Goal: Communication & Community: Answer question/provide support

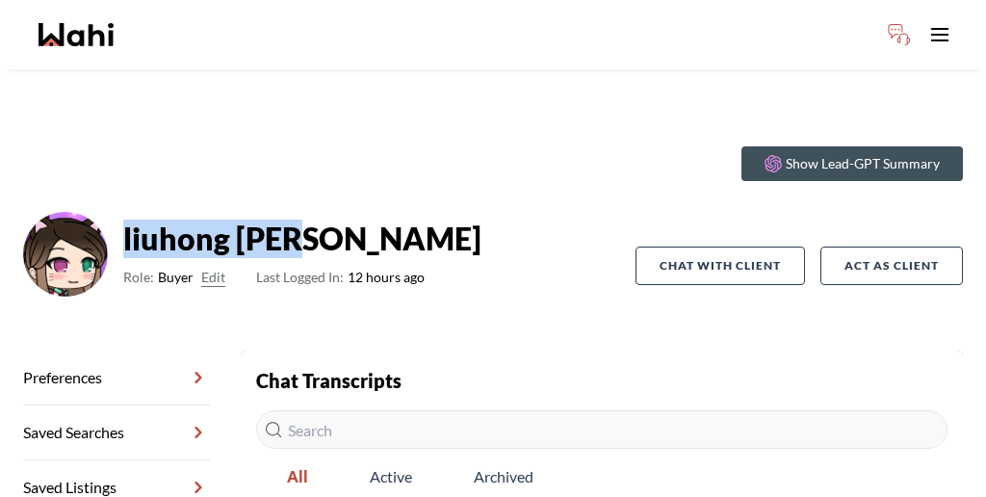
scroll to position [92, 0]
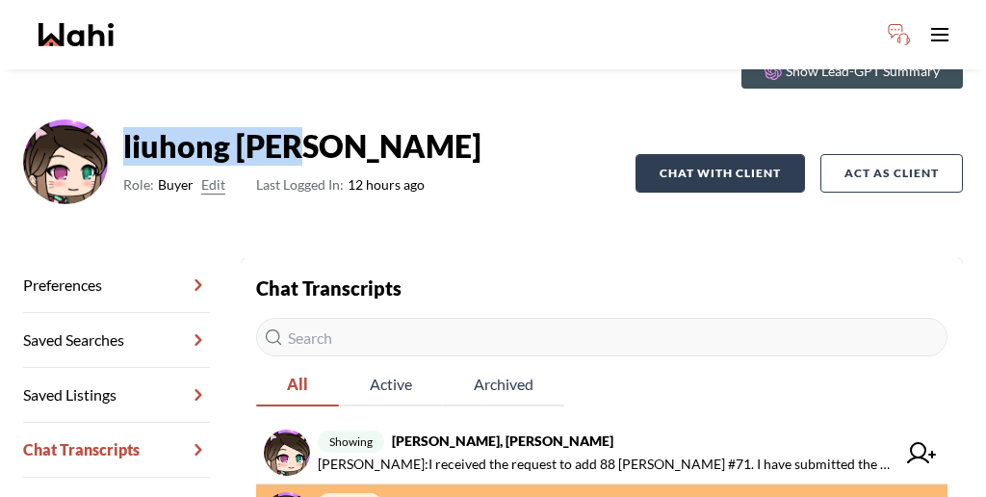
click at [746, 154] on button "Chat with client" at bounding box center [721, 173] width 170 height 39
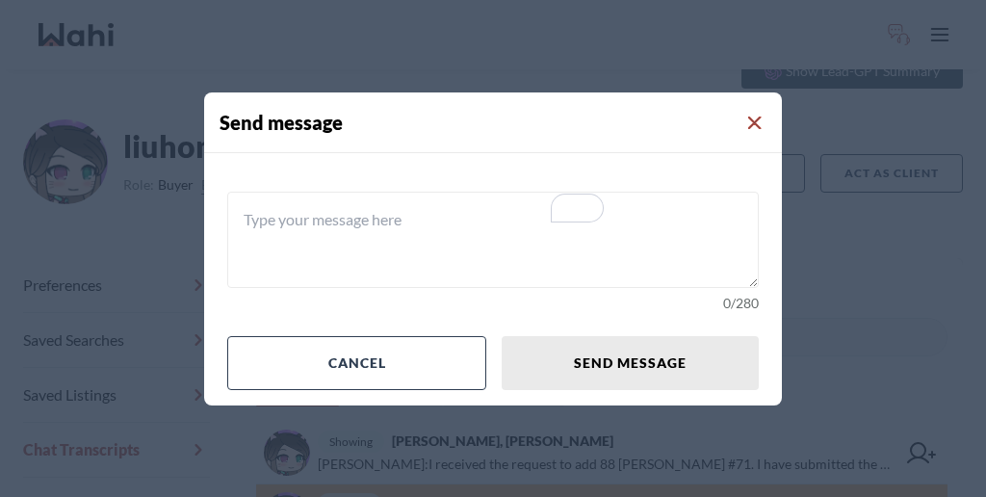
click at [748, 130] on icon "Close Modal" at bounding box center [754, 123] width 13 height 13
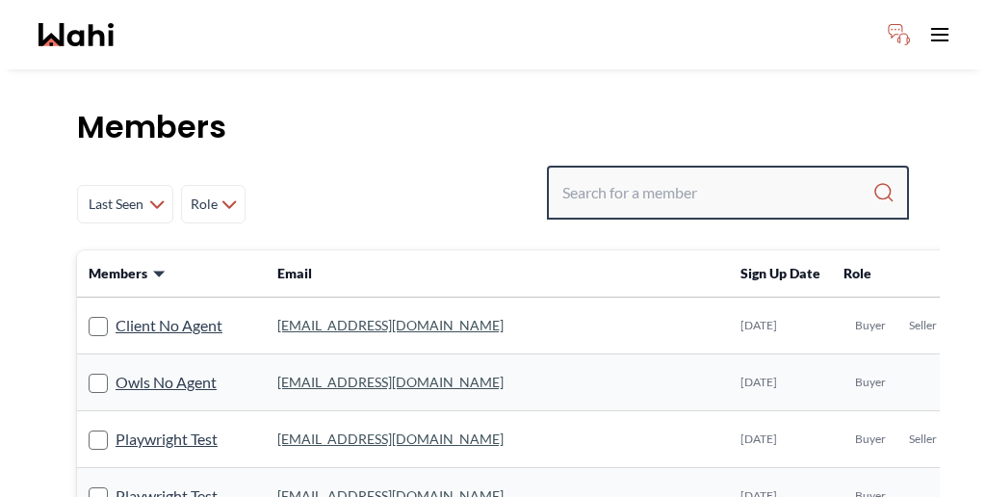
click at [750, 175] on input "Search input" at bounding box center [718, 192] width 310 height 35
paste input "[PERSON_NAME]"
type input "[PERSON_NAME]"
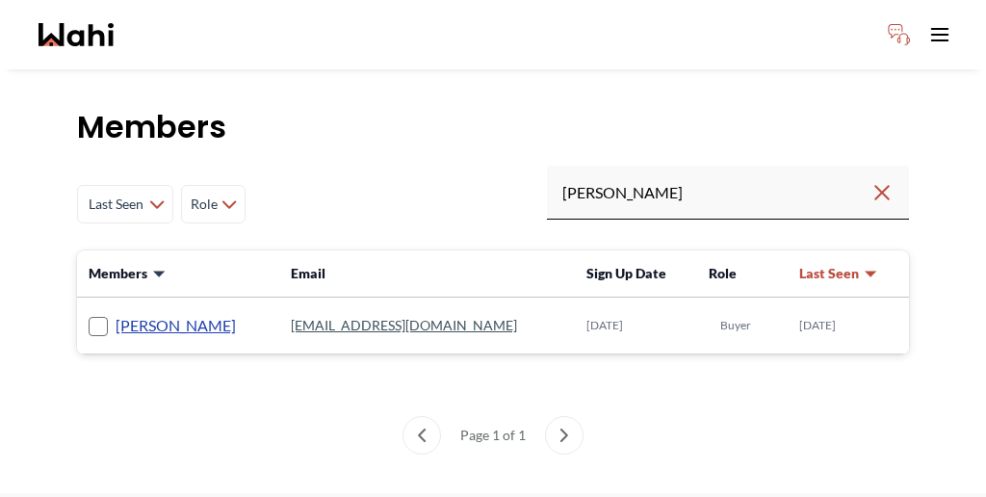
click at [144, 313] on link "[PERSON_NAME]" at bounding box center [176, 325] width 120 height 25
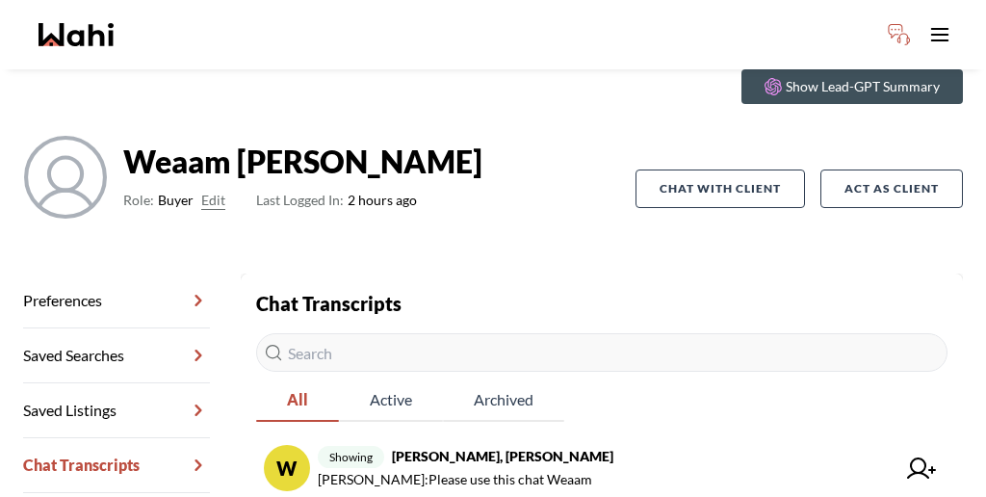
scroll to position [92, 0]
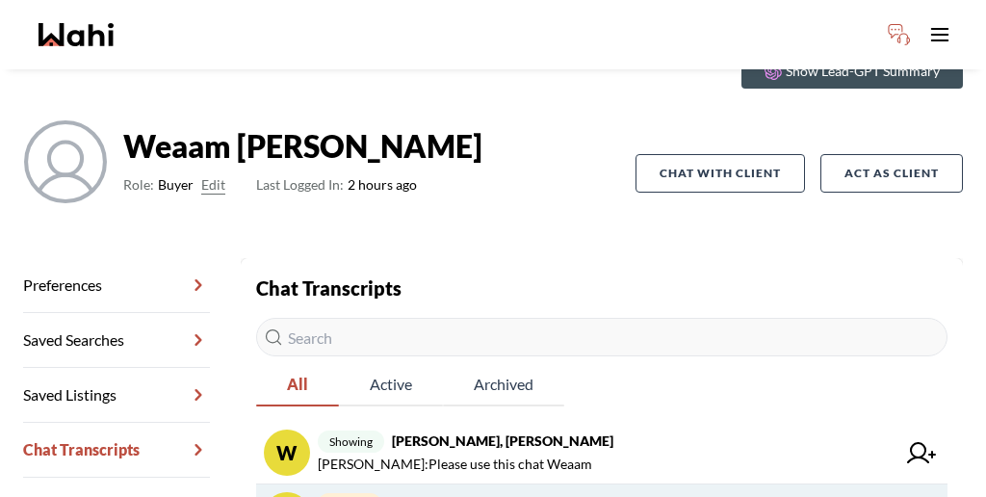
click at [438, 495] on strong "[PERSON_NAME], [PERSON_NAME]" at bounding box center [500, 503] width 222 height 16
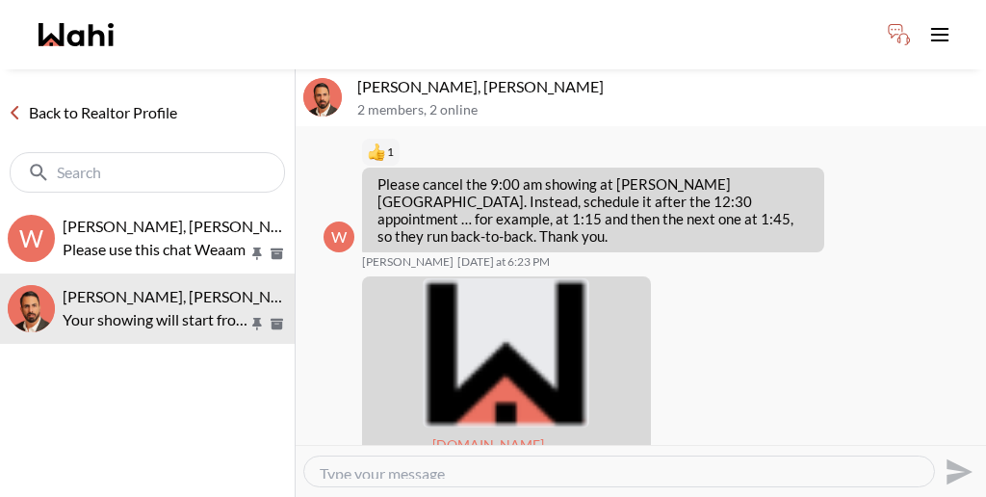
scroll to position [467, 0]
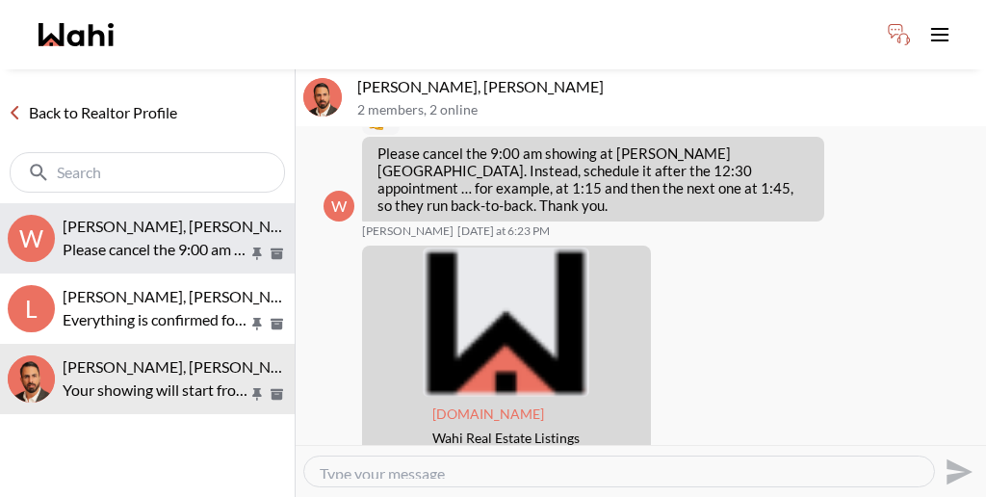
click at [177, 238] on p "Please cancel the 9:00 am showing at [PERSON_NAME][GEOGRAPHIC_DATA]. Instead, s…" at bounding box center [156, 249] width 186 height 23
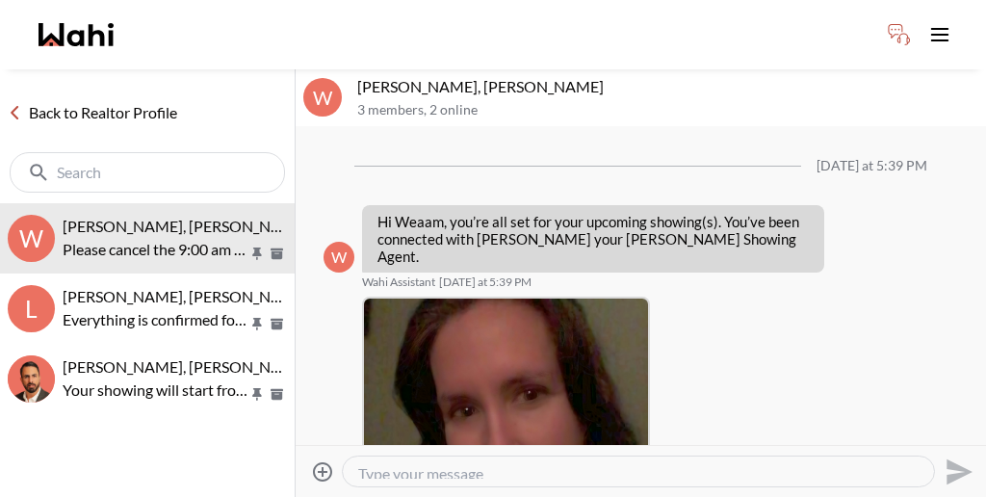
scroll to position [584, 0]
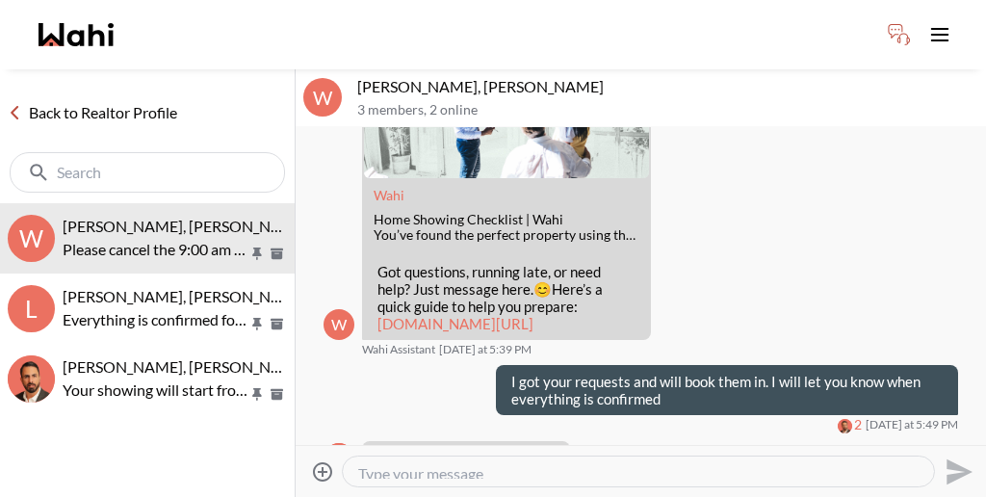
click at [495, 464] on textarea "Type your message" at bounding box center [638, 471] width 561 height 14
paste textarea "97 Rodgers Rd confirmed for 12:30 39 Kay Cres pending for 1:00pm"
drag, startPoint x: 455, startPoint y: 455, endPoint x: 455, endPoint y: 432, distance: 22.2
click at [455, 450] on div "Attach files 97 Rodgers Rd confirmed for 12:30 39 Kay Cres pending for 1:00pm S…" at bounding box center [640, 471] width 675 height 43
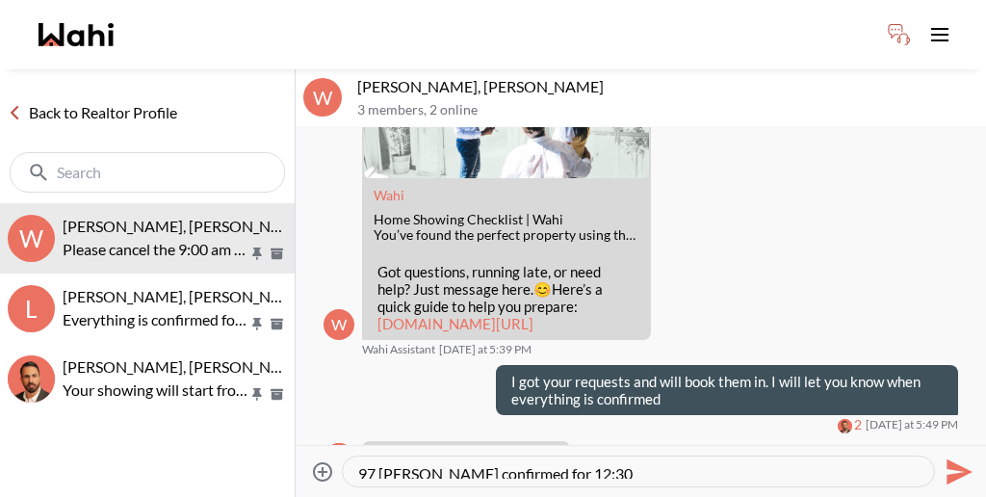
scroll to position [14, 0]
click at [451, 464] on textarea "97 Rodgers Rd confirmed for 12:30 39 Kay Cres pending for 1:00pm" at bounding box center [638, 471] width 561 height 14
drag, startPoint x: 458, startPoint y: 452, endPoint x: 433, endPoint y: 453, distance: 24.1
click at [433, 464] on textarea "97 Rodgers Rd confirmed for 12:30 39 Kay Cres pending for 1:00pm" at bounding box center [638, 471] width 561 height 14
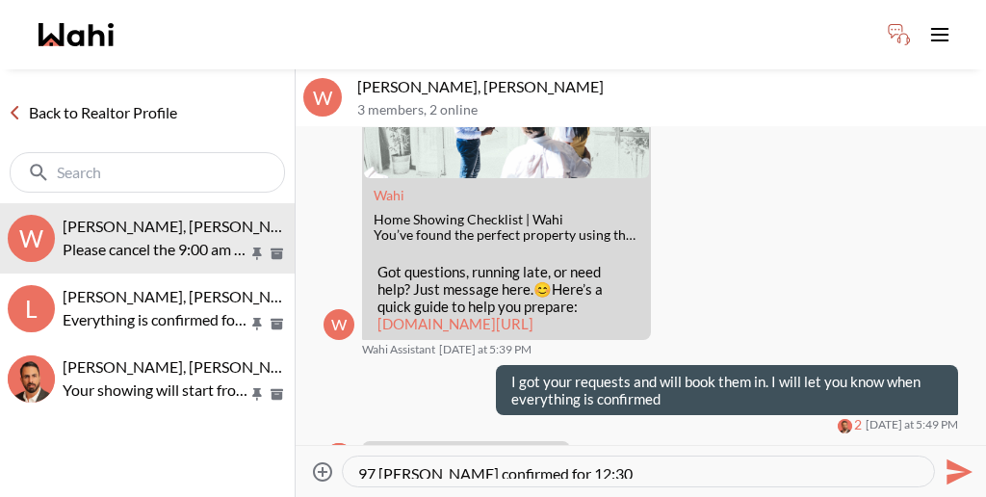
click at [433, 464] on textarea "97 Rodgers Rd confirmed for 12:30 39 Kay Cres pending for 1:00pm" at bounding box center [638, 471] width 561 height 14
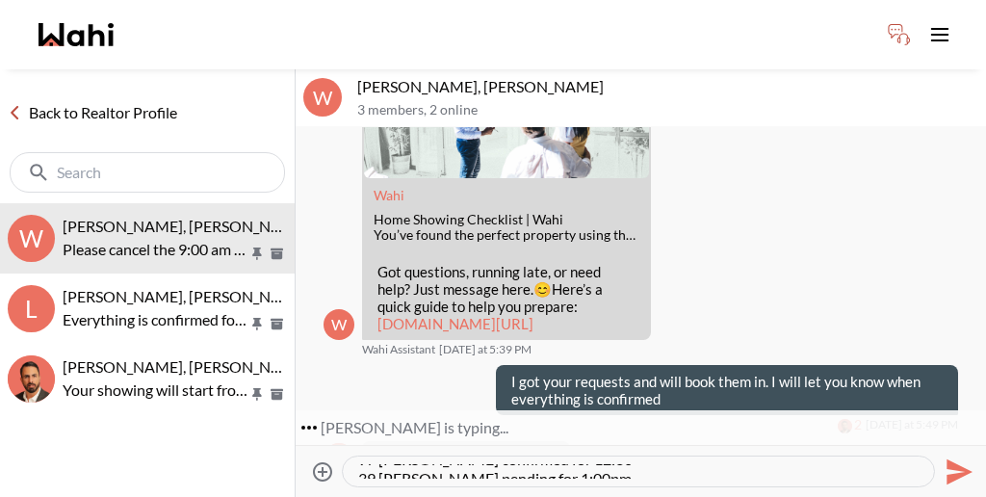
click at [457, 464] on textarea "97 Rodgers Rd confirmed for 12:30 39 Kay Cres pending for 1:00pm" at bounding box center [638, 471] width 561 height 14
click at [547, 464] on textarea "97 Rodgers Rd confirmed for 12:30 39 Kay Cres confirmed for 1:00pm" at bounding box center [638, 471] width 561 height 14
type textarea "97 Rodgers Rd confirmed for 12:30 39 Kay Cres confirmed for 1:00pm if thats ok?"
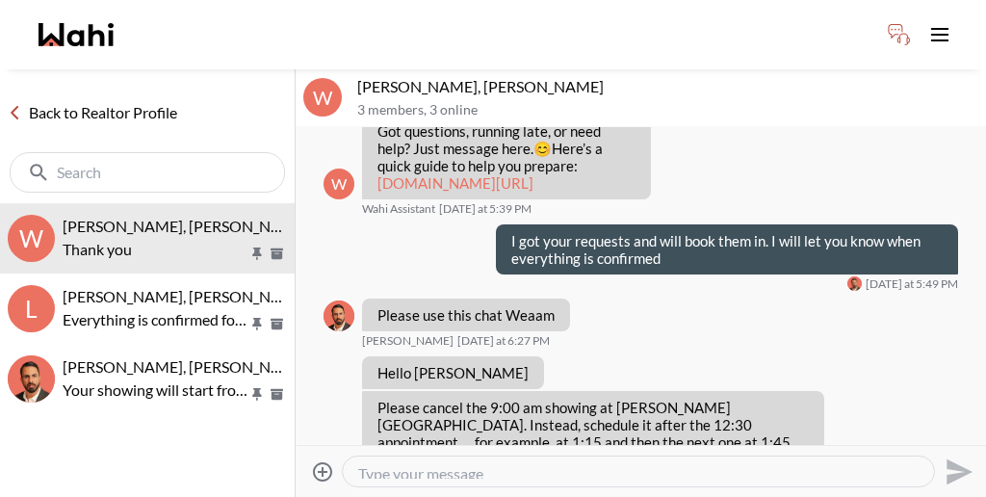
scroll to position [791, 0]
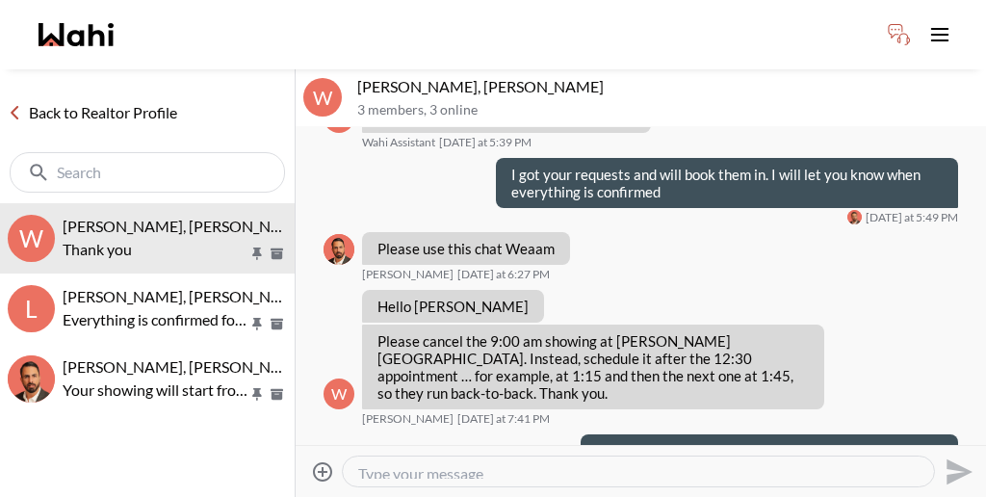
paste textarea "361 Arkell only has showings 7:30pm to 8:15pm."
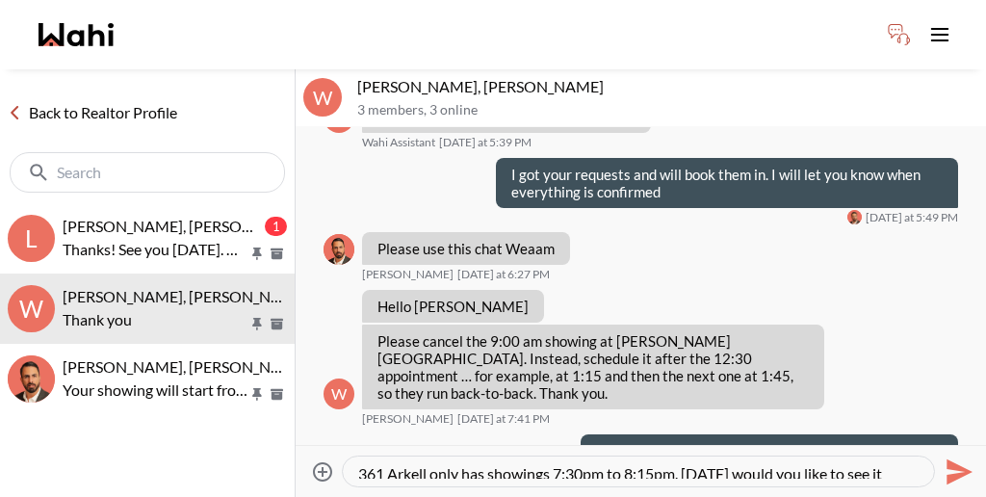
type textarea "361 Arkell only has showings 7:30pm to 8:15pm. [DATE] would you like to see it …"
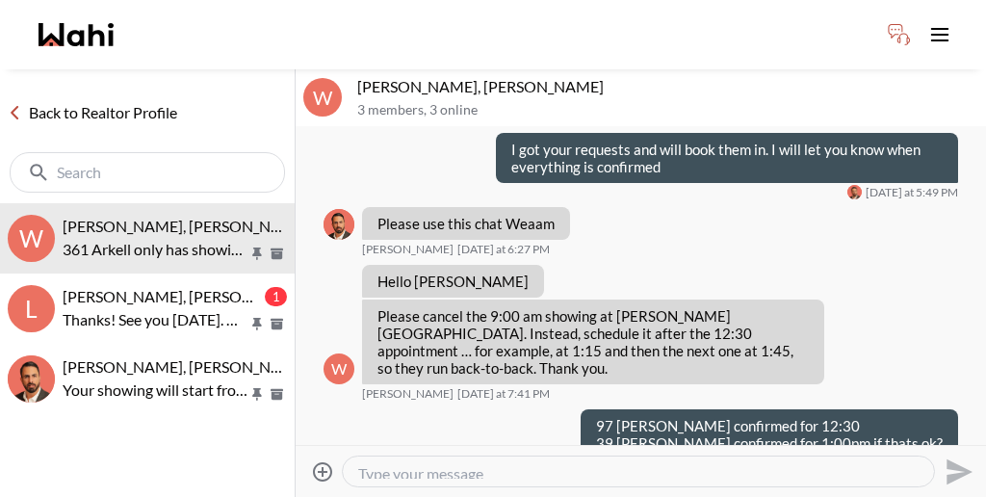
scroll to position [812, 0]
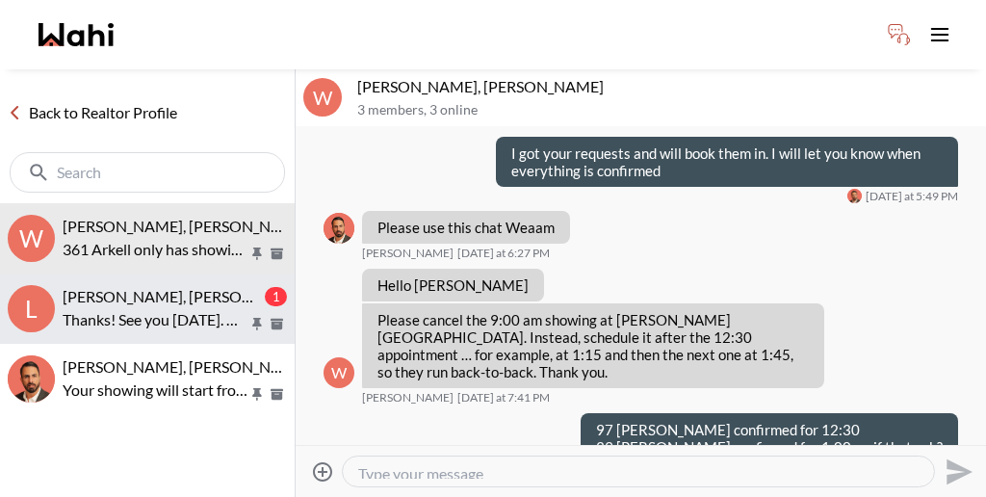
click at [163, 287] on span "[PERSON_NAME], [PERSON_NAME]" at bounding box center [186, 296] width 247 height 18
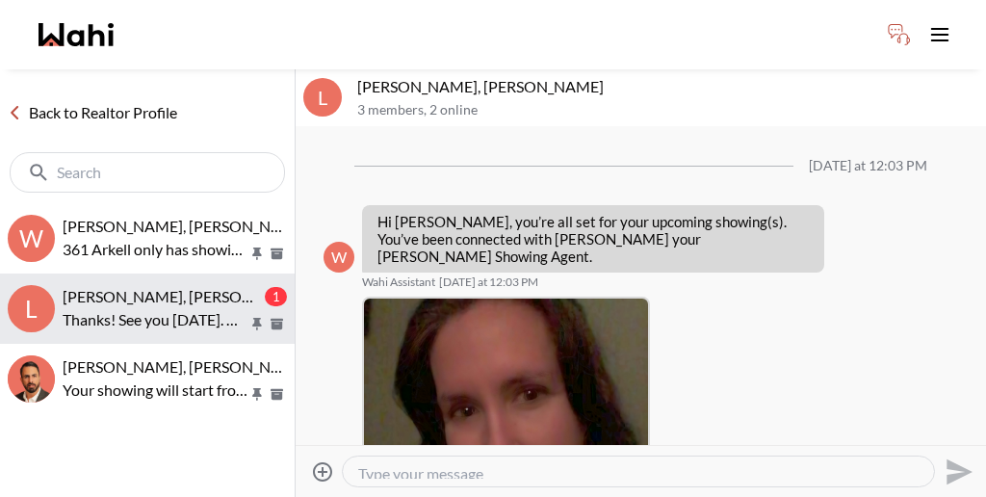
scroll to position [746, 0]
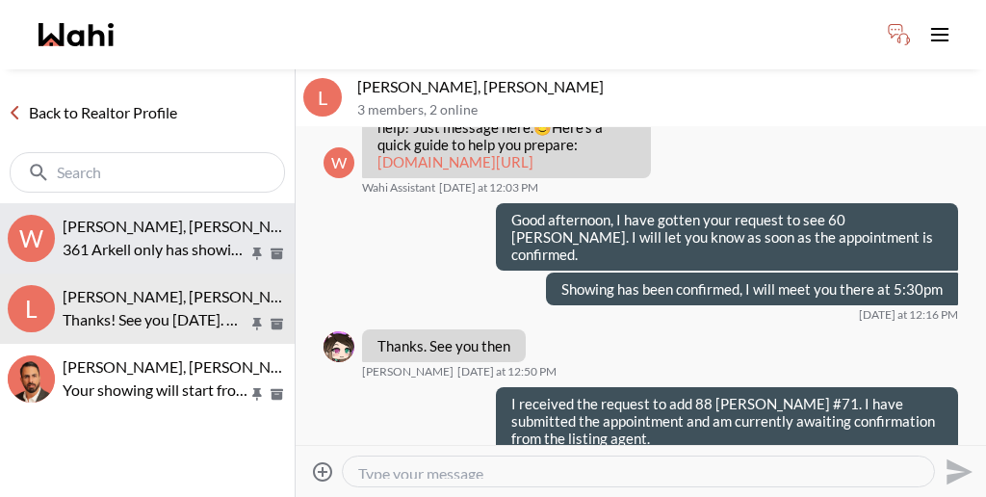
click at [130, 217] on span "[PERSON_NAME], [PERSON_NAME]" at bounding box center [186, 226] width 247 height 18
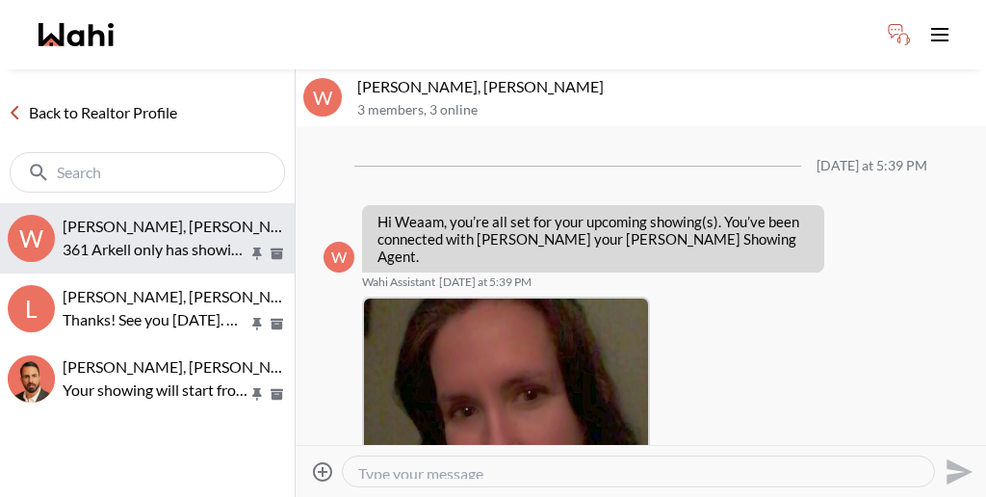
scroll to position [812, 0]
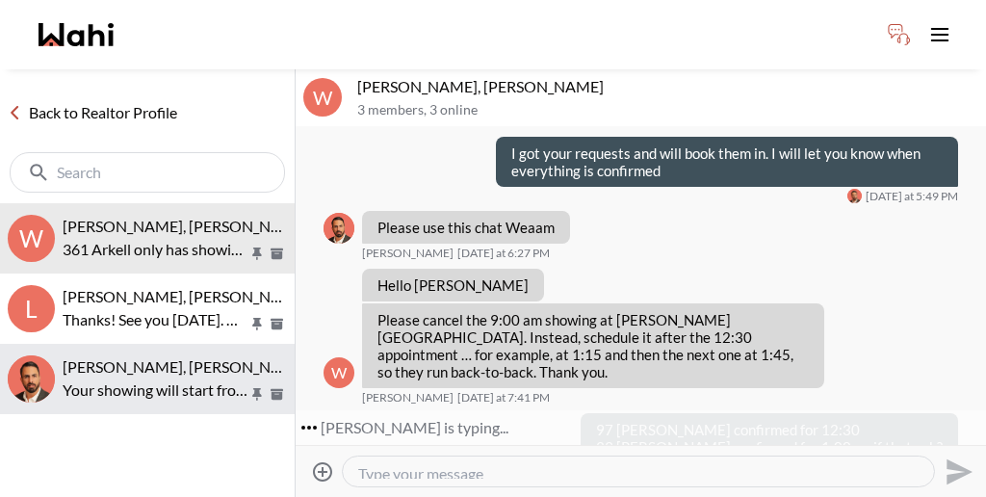
click at [136, 379] on p "Your showing will start from 12:30 please use the other chat to let Alicia know…" at bounding box center [156, 390] width 186 height 23
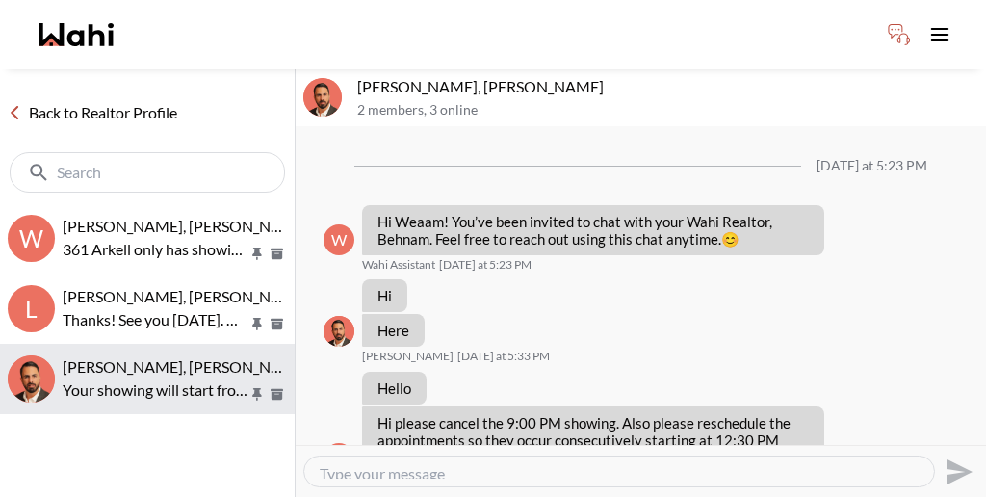
scroll to position [467, 0]
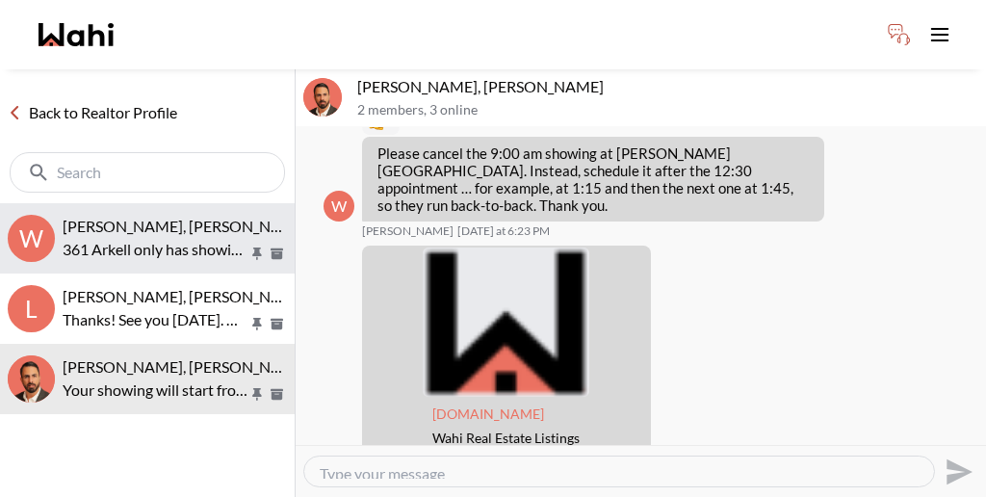
click at [152, 238] on p "361 Arkell only has showings 7:30pm to 8:15pm. [DATE] would you like to see it …" at bounding box center [156, 249] width 186 height 23
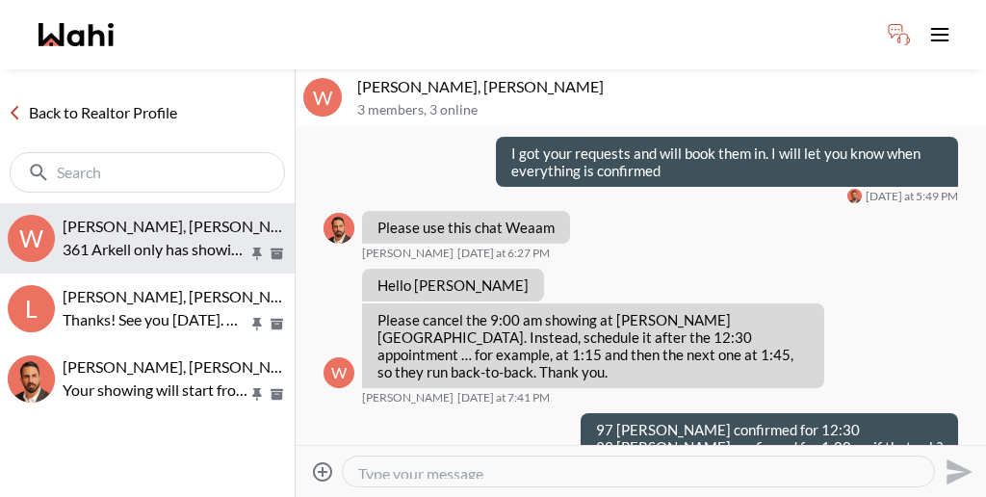
scroll to position [920, 0]
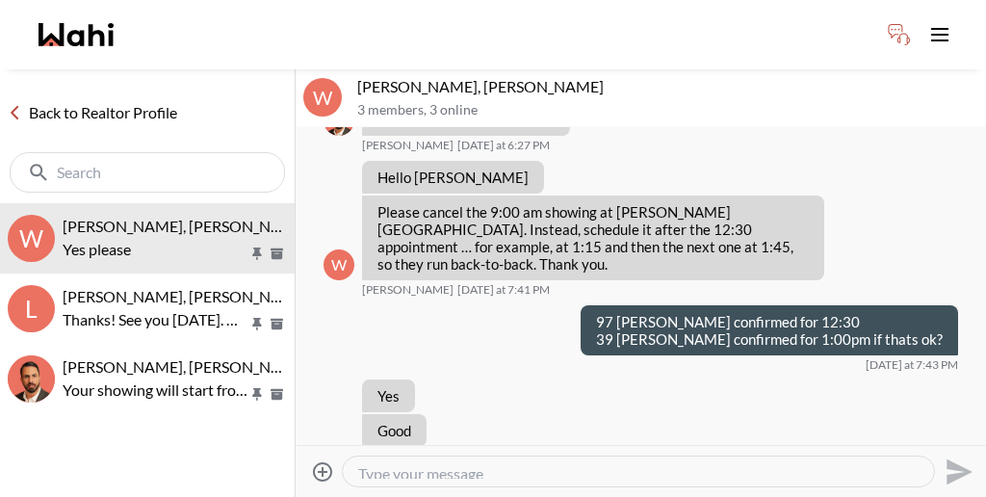
click at [418, 464] on textarea "Type your message" at bounding box center [638, 471] width 561 height 14
click at [429, 464] on textarea "Type your message" at bounding box center [638, 471] width 561 height 14
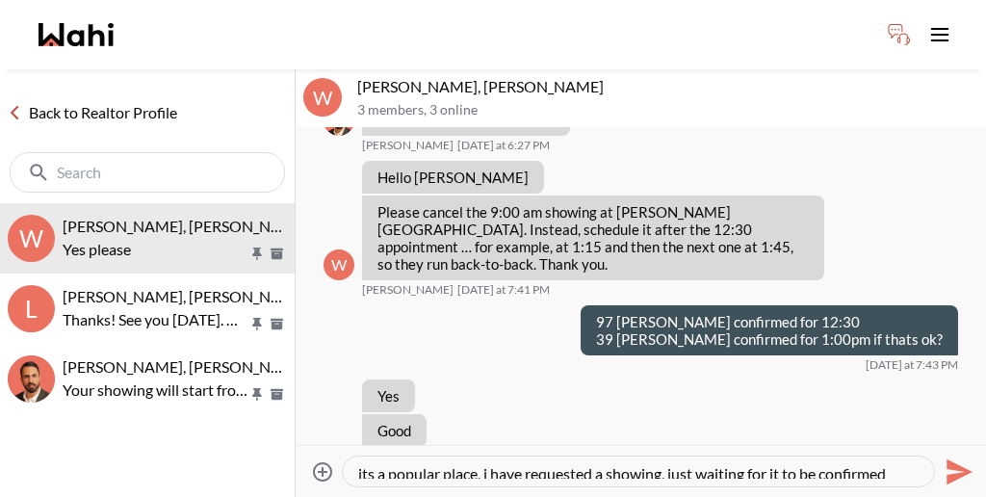
type textarea "its a popular place, i have requested a showing, just waiting for it to be conf…"
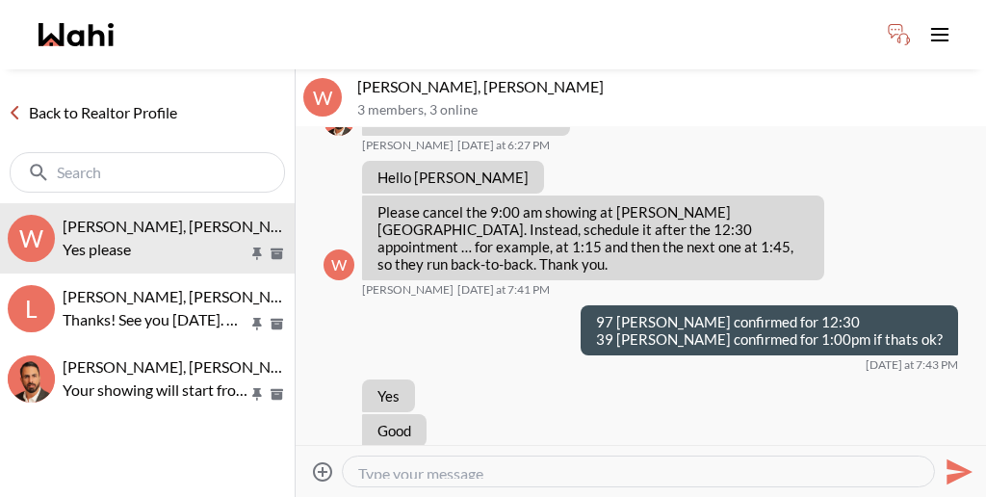
scroll to position [966, 0]
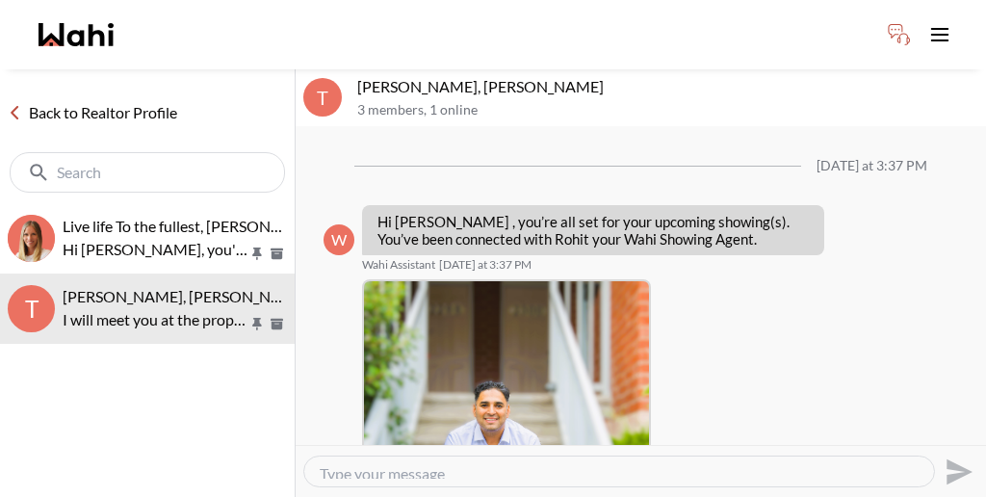
scroll to position [526, 0]
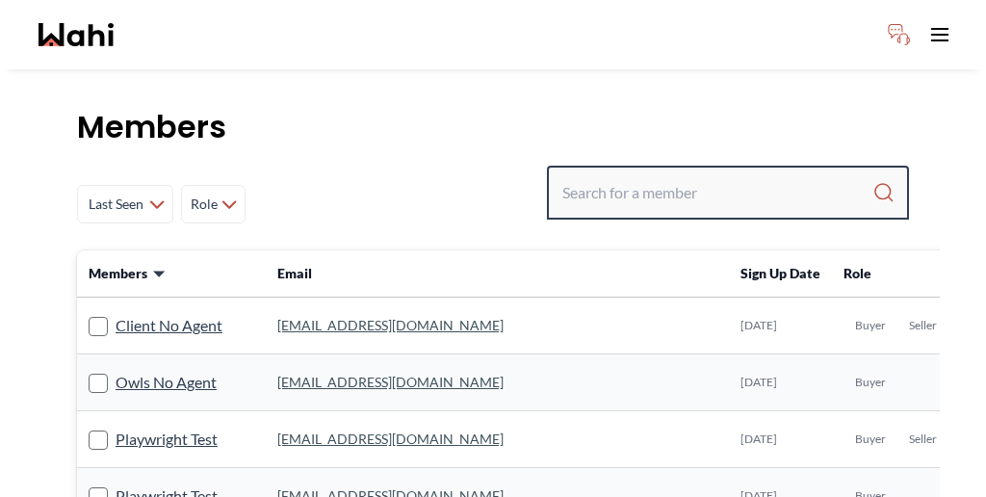
click at [690, 175] on input "Search input" at bounding box center [718, 192] width 310 height 35
type input "[PERSON_NAME]"
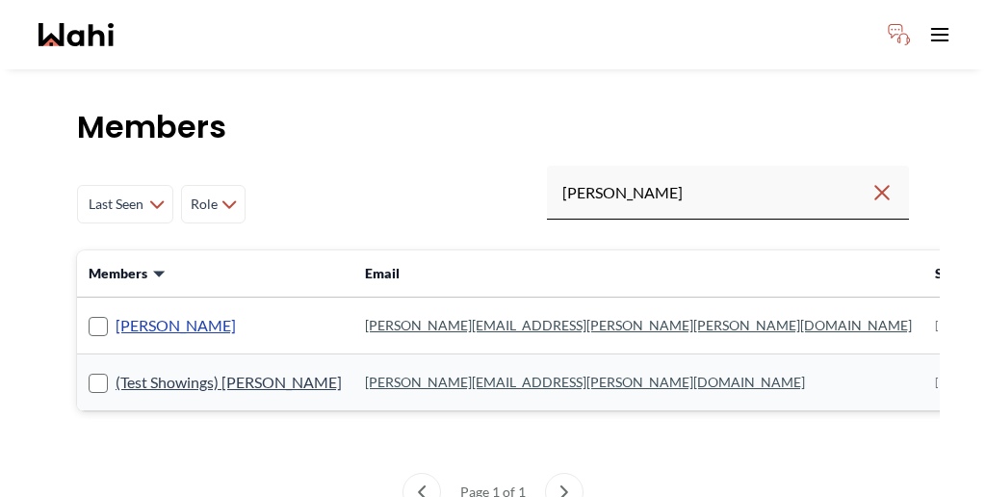
click at [128, 313] on link "[PERSON_NAME]" at bounding box center [176, 325] width 120 height 25
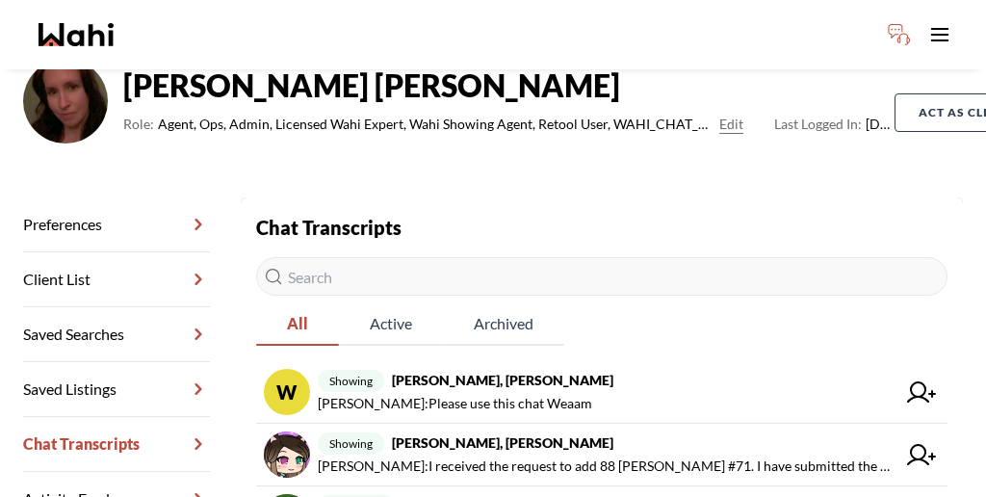
scroll to position [162, 0]
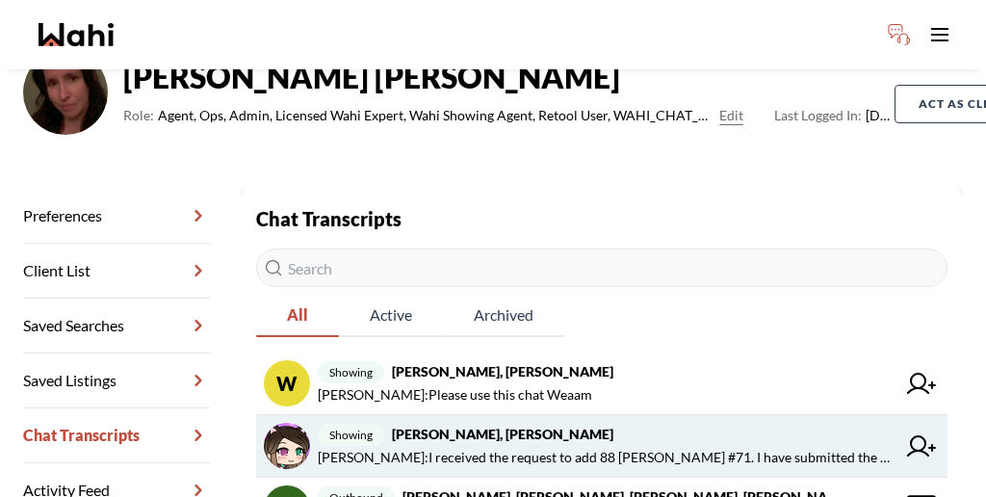
click at [580, 446] on span "[PERSON_NAME] : I received the request to add 88 [PERSON_NAME] #71. I have subm…" at bounding box center [607, 457] width 578 height 23
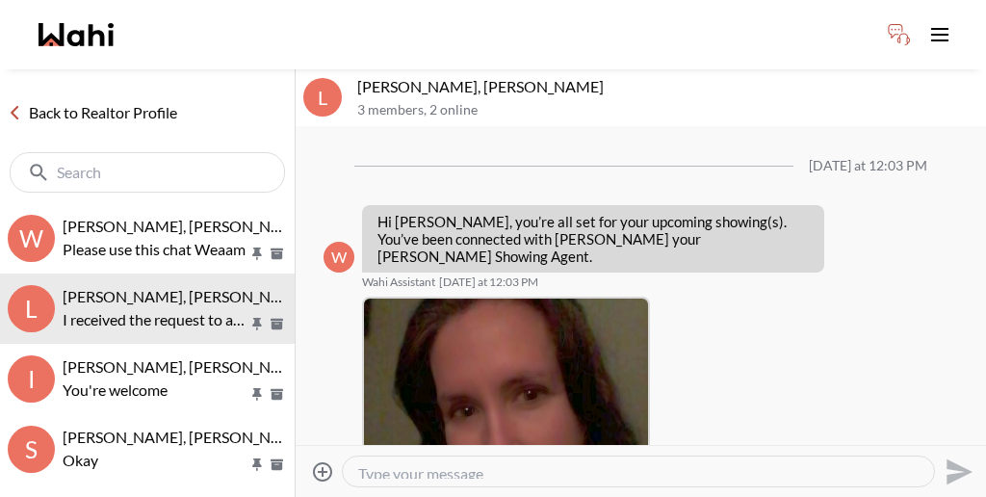
scroll to position [577, 0]
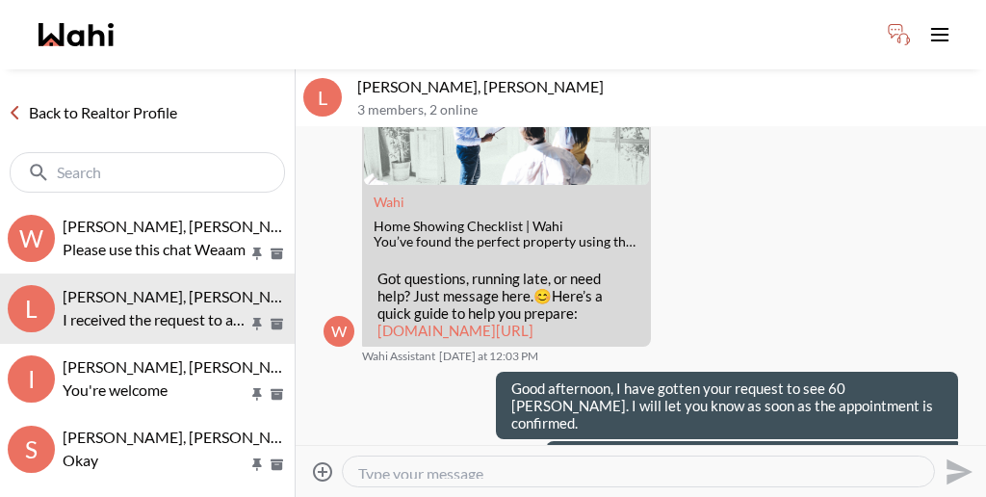
click at [511, 464] on textarea "Type your message" at bounding box center [638, 471] width 561 height 14
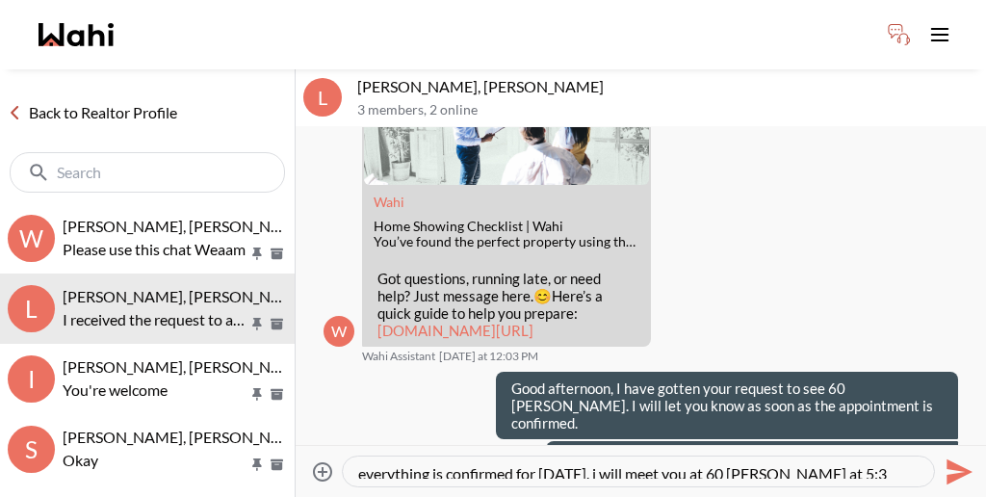
type textarea "everything is confirmed for [DATE]. i will meet you at 60 [PERSON_NAME] at 5:30"
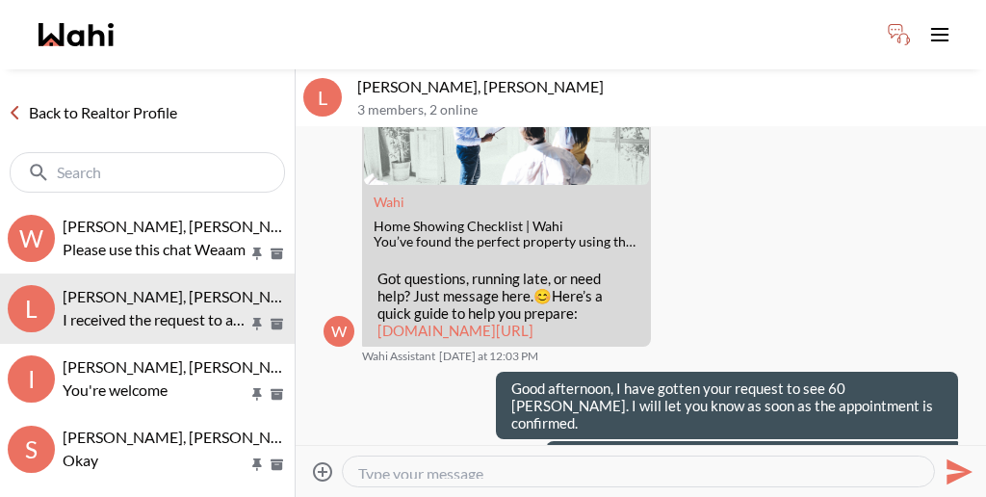
scroll to position [603, 0]
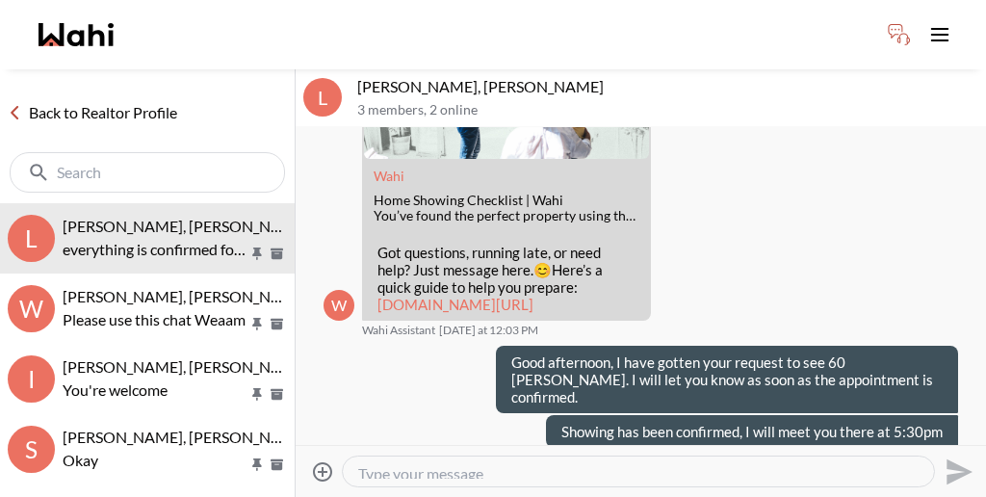
drag, startPoint x: 948, startPoint y: 395, endPoint x: 598, endPoint y: 392, distance: 349.7
copy p "everything is confirmed for [DATE]. i will meet you at 60 [PERSON_NAME] at 5:30"
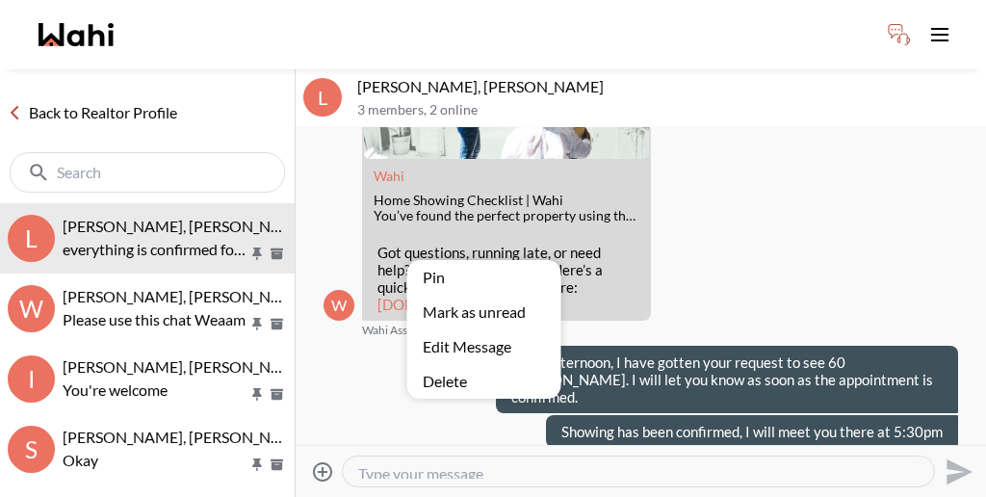
click at [523, 342] on button "Edit Message" at bounding box center [484, 346] width 154 height 35
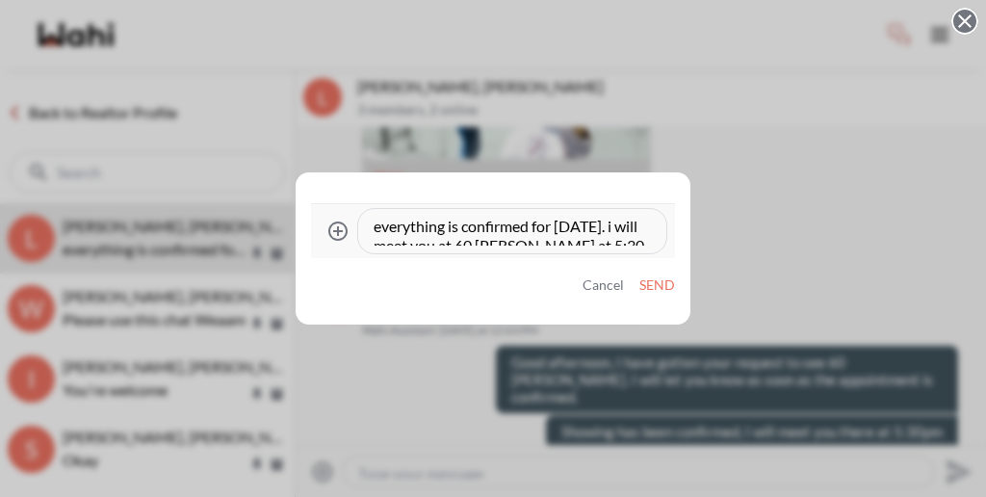
click at [456, 232] on textarea "everything is confirmed for [DATE]. i will meet you at 60 [PERSON_NAME] at 5:30" at bounding box center [512, 231] width 277 height 29
drag, startPoint x: 444, startPoint y: 245, endPoint x: 361, endPoint y: 224, distance: 85.3
click at [361, 225] on div "everything is confirmed for [DATE]. i will meet you at 60 [PERSON_NAME] at 5:30" at bounding box center [512, 231] width 308 height 44
paste textarea "Everything is confirmed for [DATE]. I will meet you at 60 [PERSON_NAME] at 5:30."
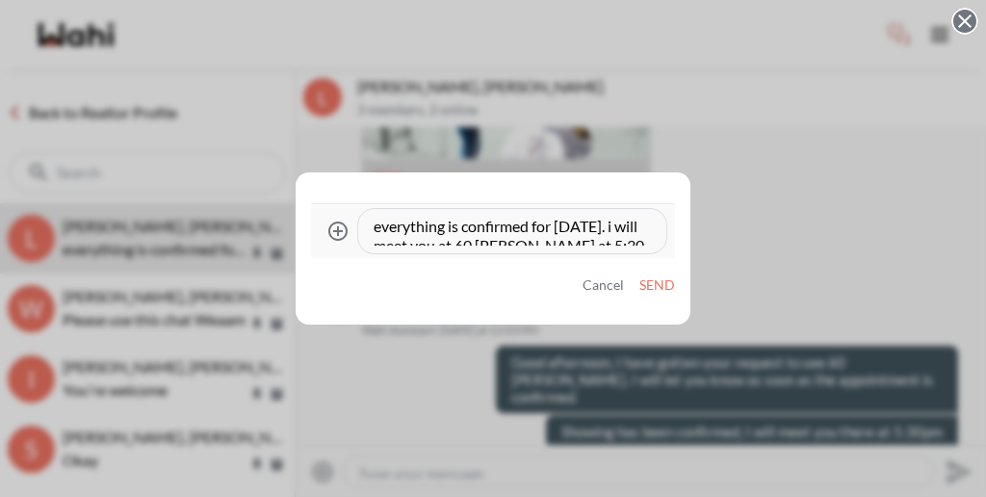
type textarea "Everything is confirmed for [DATE]. I will meet you at 60 [PERSON_NAME] at 5:30."
click at [671, 280] on button "Send" at bounding box center [658, 285] width 36 height 16
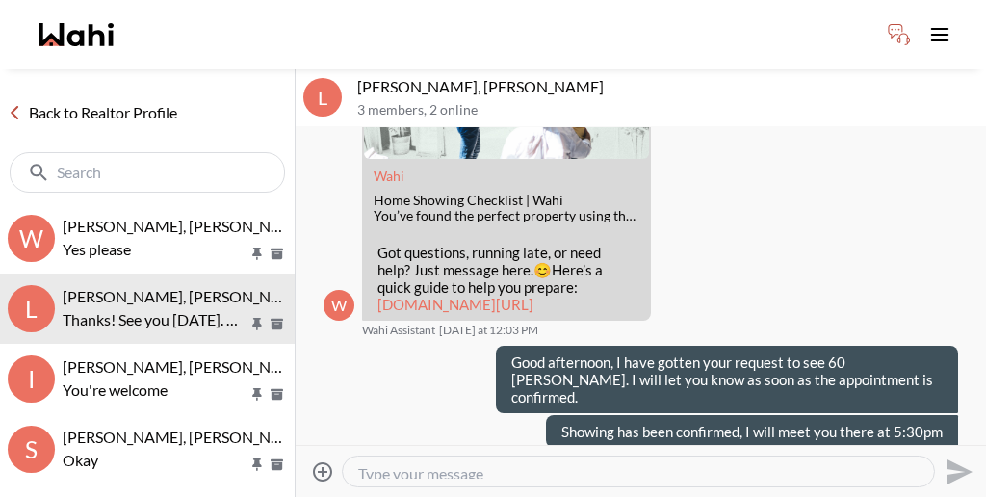
scroll to position [687, 0]
